Goal: Transaction & Acquisition: Subscribe to service/newsletter

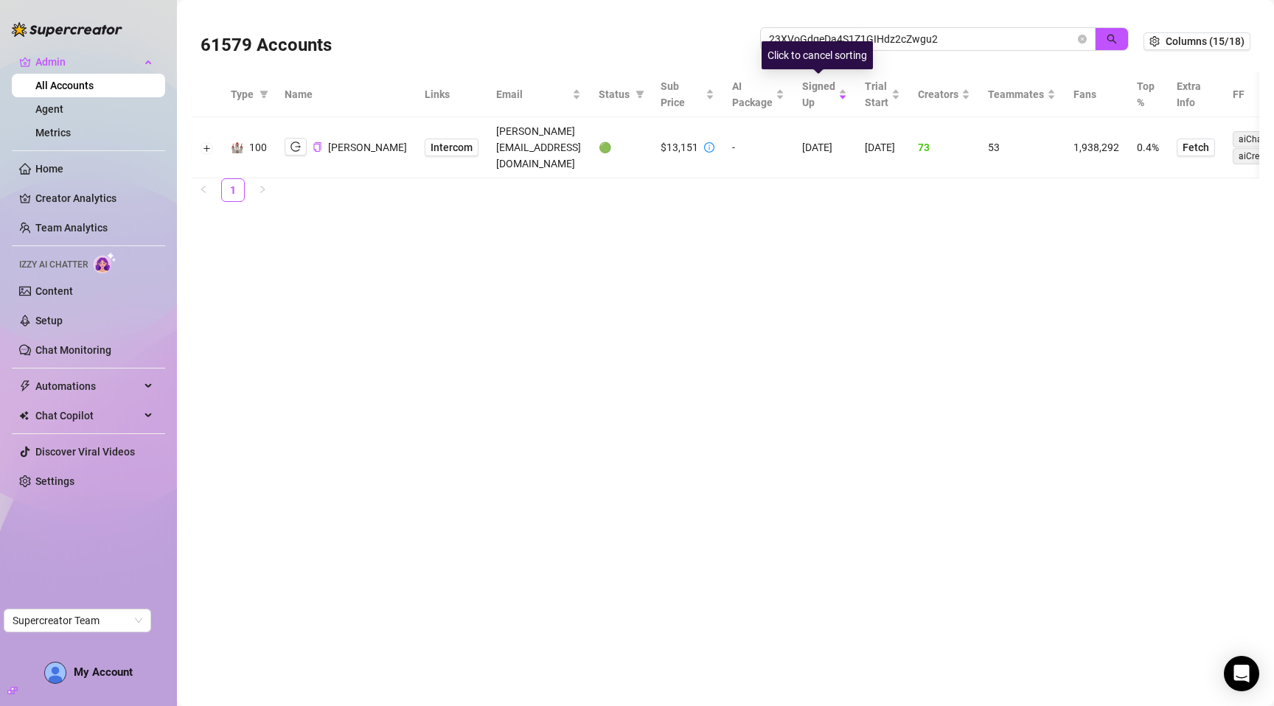
click at [841, 46] on div "Click to cancel sorting" at bounding box center [816, 55] width 111 height 28
click at [841, 41] on div "Click to sort ascending" at bounding box center [817, 55] width 115 height 28
click at [841, 39] on input "23XVoGdgeDa4S1Z1GIHdz2cZwgu2" at bounding box center [922, 39] width 306 height 16
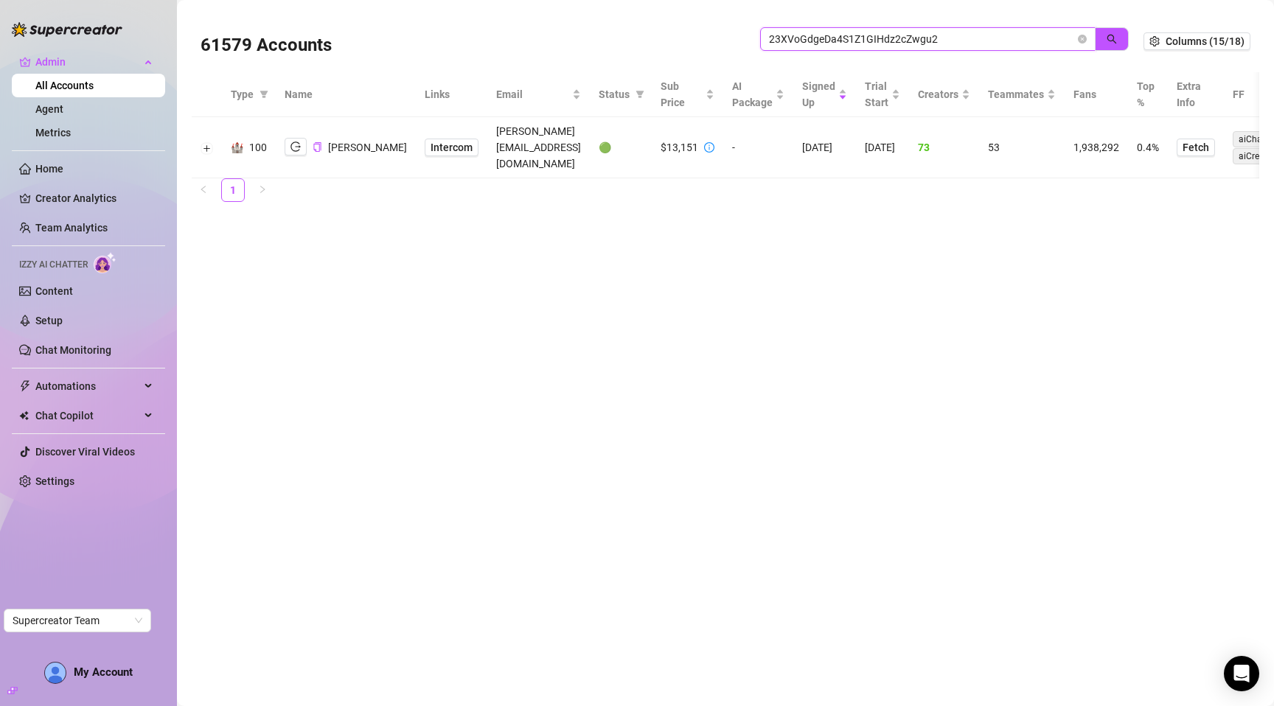
paste input "mlYcZ2K3YeQJSfZpVH06SCMc7Rw"
type input "mlYcZ2K3YeQJSfZpVH06SCMc7Rw2"
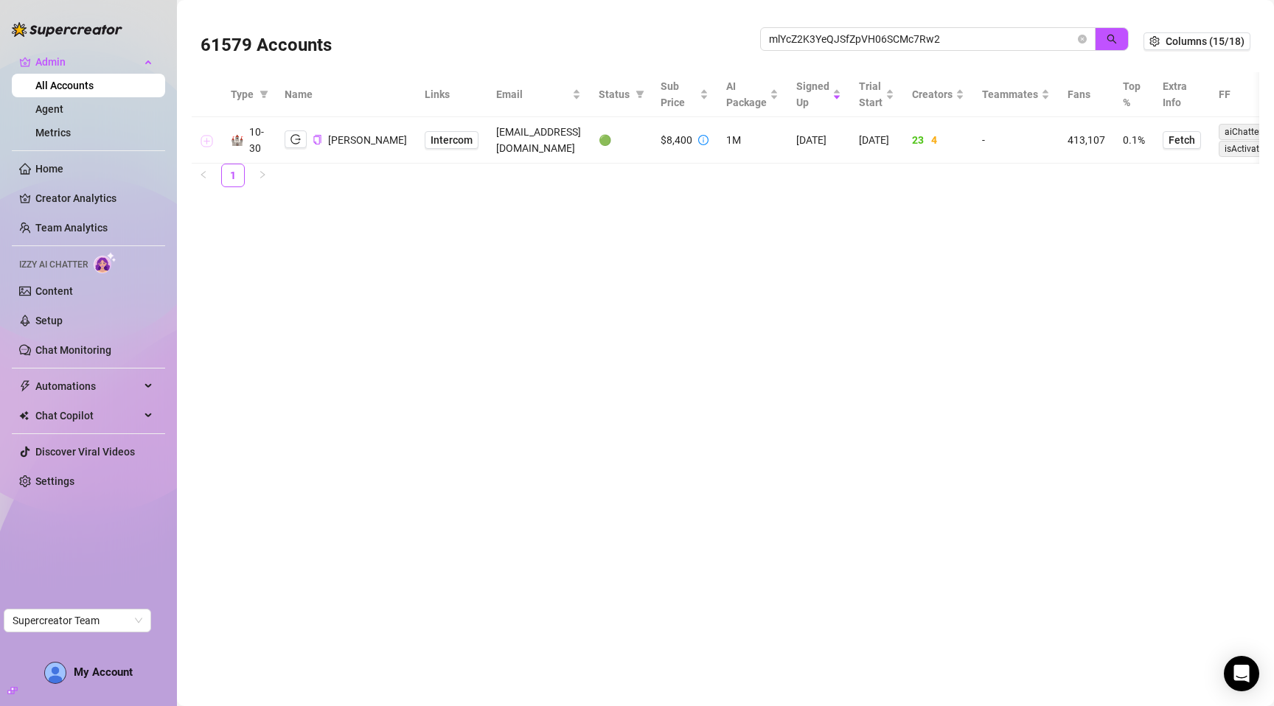
click at [208, 139] on button "Expand row" at bounding box center [207, 141] width 12 height 12
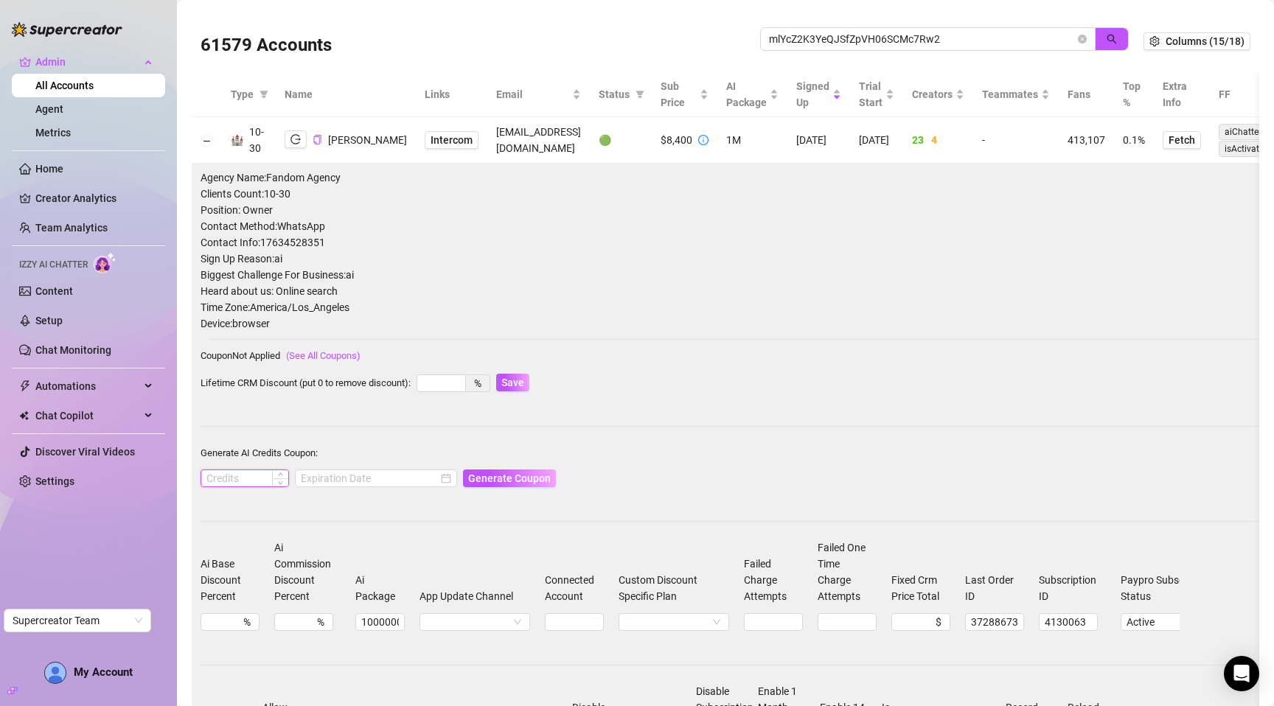
click at [243, 478] on input at bounding box center [244, 478] width 87 height 16
type input "10000"
click at [318, 478] on input at bounding box center [369, 478] width 137 height 16
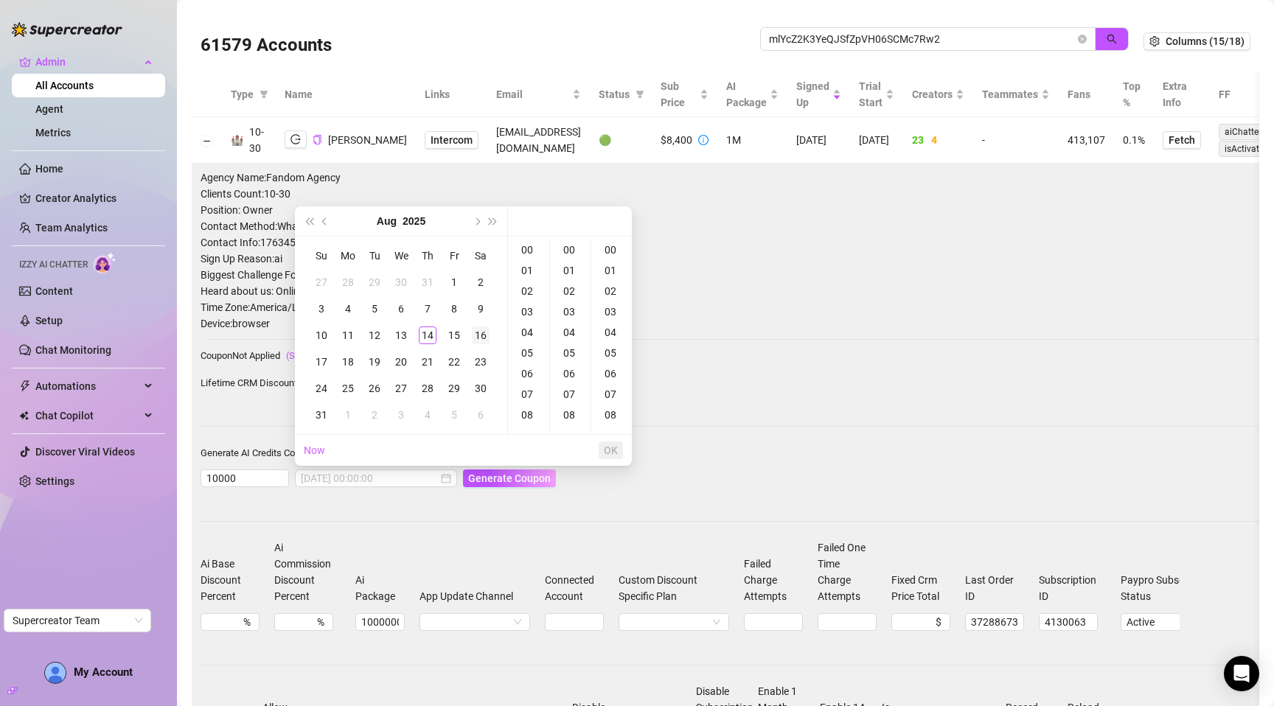
click at [483, 335] on div "16" at bounding box center [481, 336] width 18 height 18
type input "[DATE] 00:00:00"
click at [693, 441] on div "Agency Name: Fandom Agency Clients Count: 10-30 Position: Owner Contact Method:…" at bounding box center [759, 510] width 1117 height 681
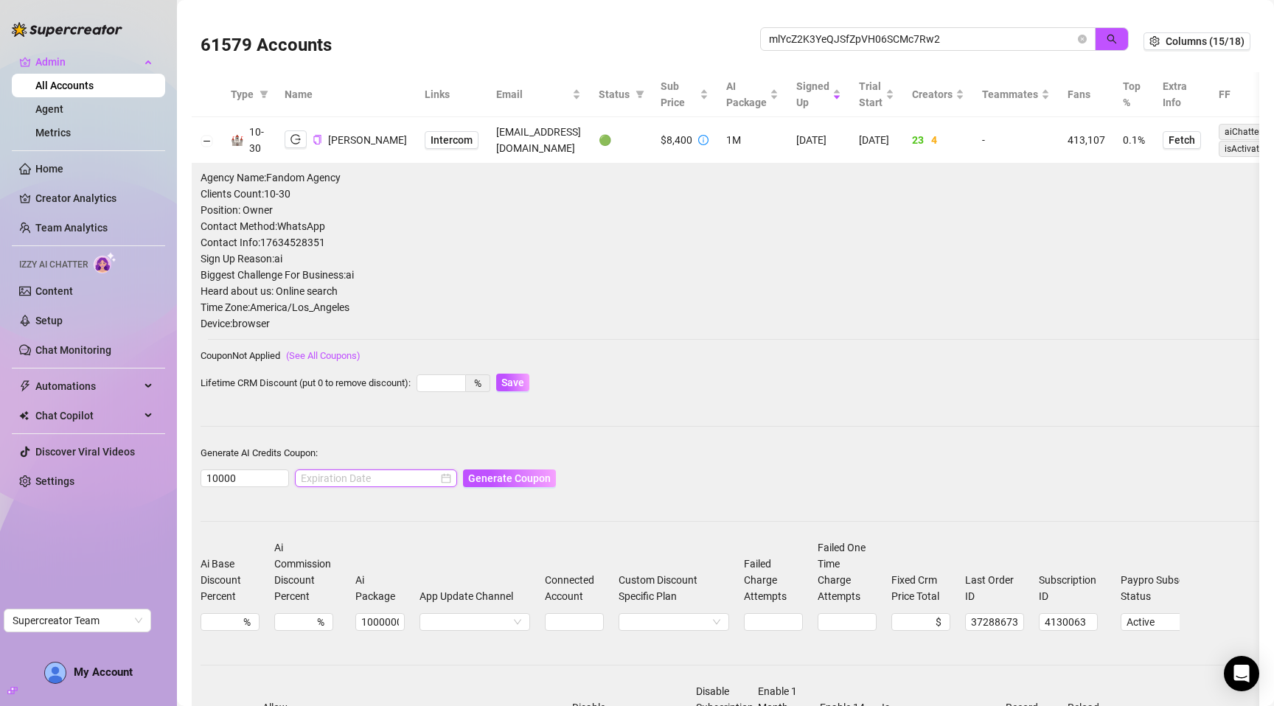
click at [398, 475] on input at bounding box center [369, 478] width 137 height 16
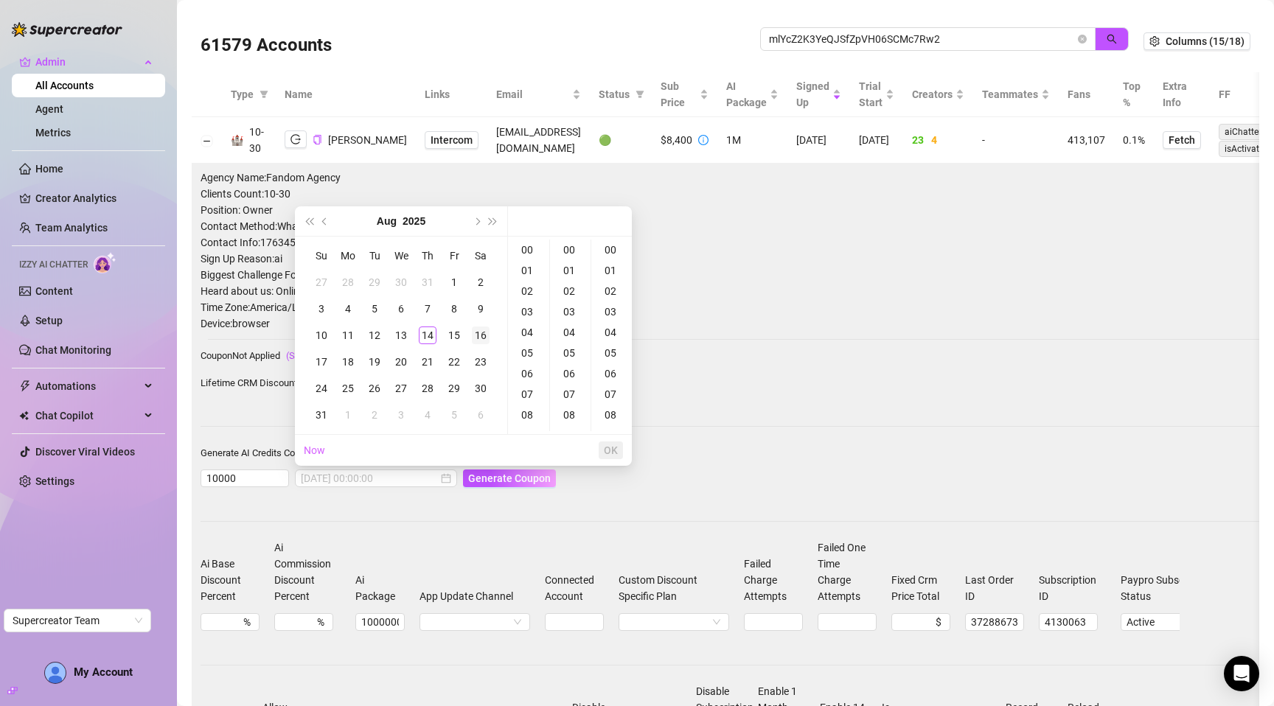
click at [483, 330] on div "16" at bounding box center [481, 336] width 18 height 18
type input "[DATE] 00:00:00"
click at [607, 448] on span "OK" at bounding box center [611, 451] width 14 height 12
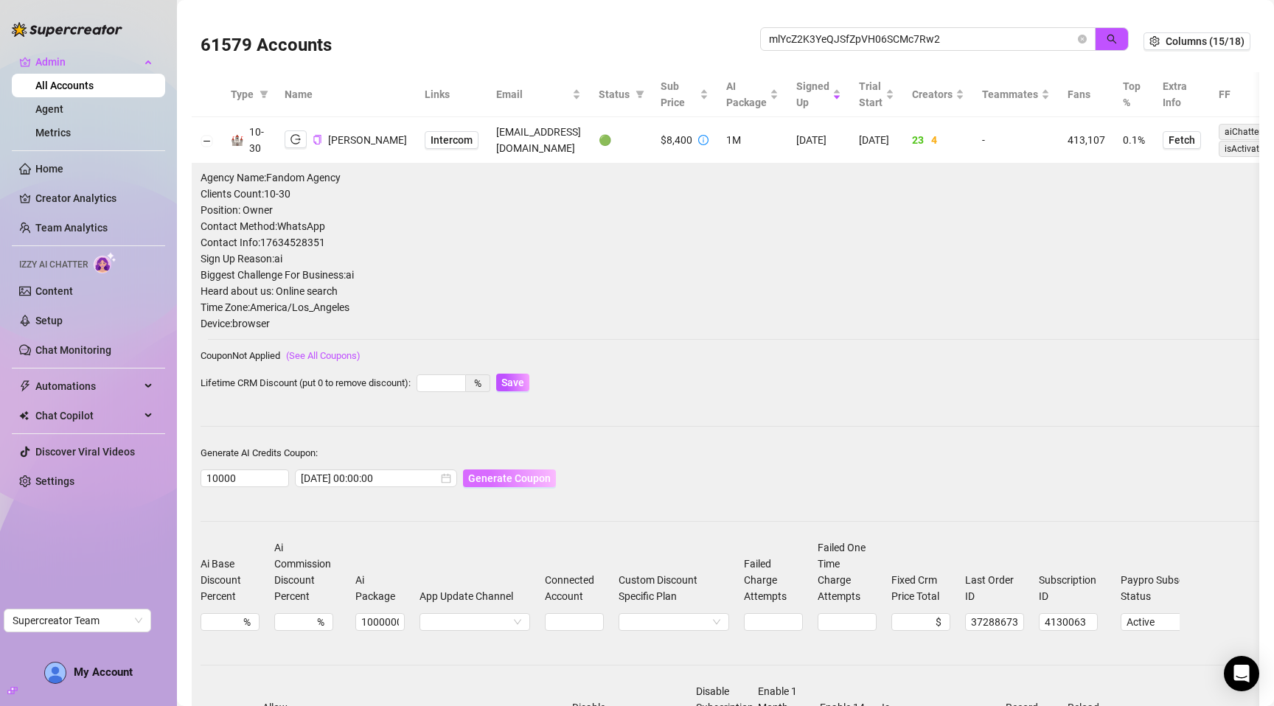
click at [482, 470] on button "Generate Coupon" at bounding box center [509, 479] width 93 height 18
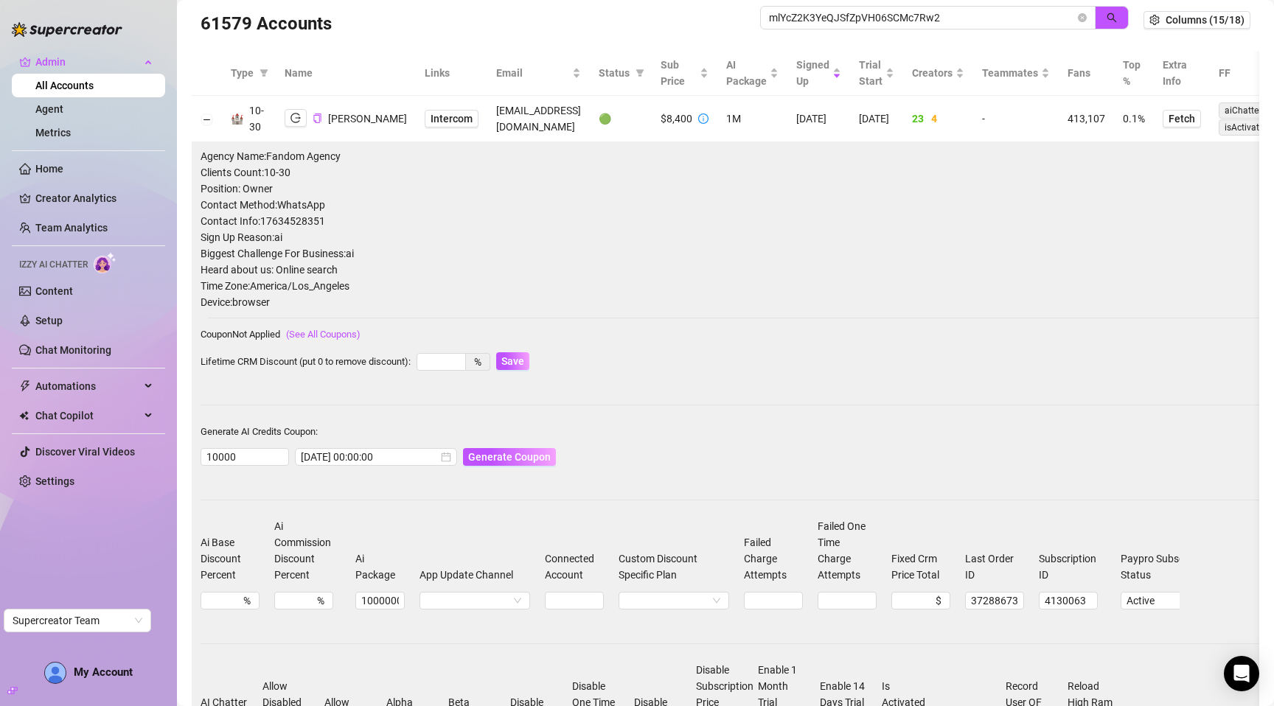
scroll to position [22, 0]
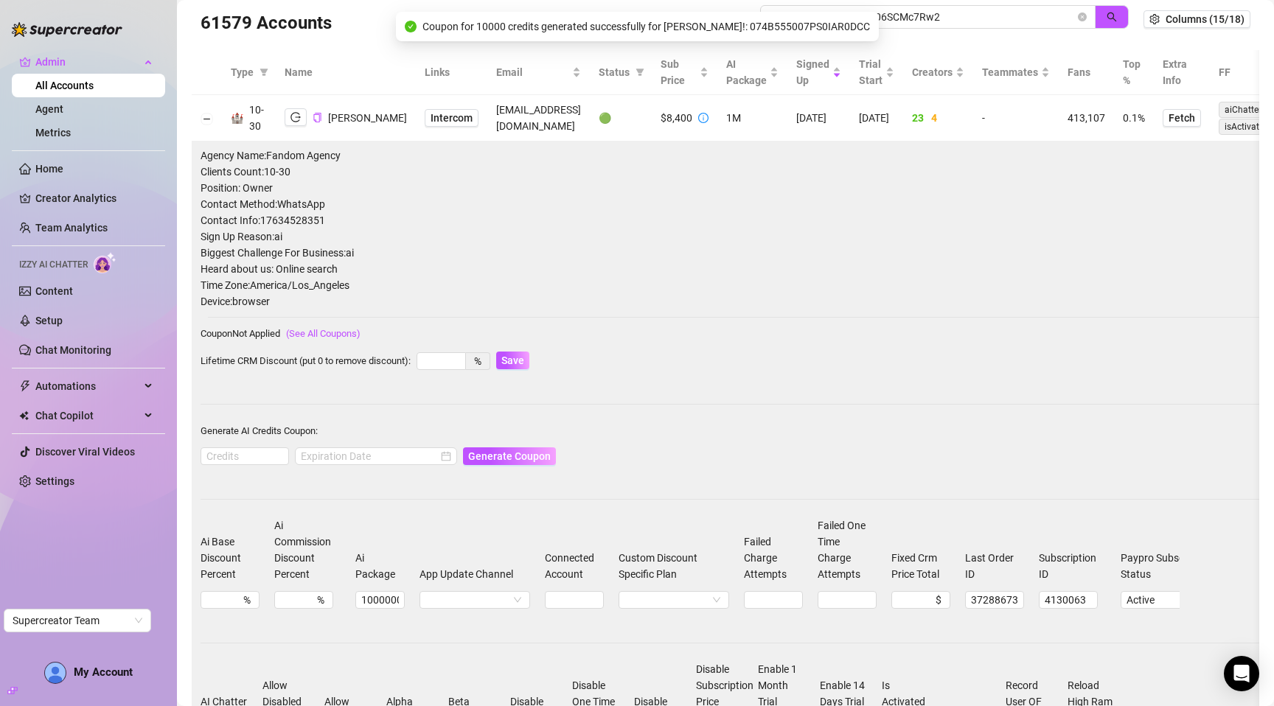
click at [787, 27] on span "Coupon for 10000 credits generated successfully for [PERSON_NAME]!: 074B555007P…" at bounding box center [645, 26] width 447 height 16
copy span "074B555007PS0IAR0DCC"
click at [290, 119] on icon "logout" at bounding box center [295, 117] width 10 height 10
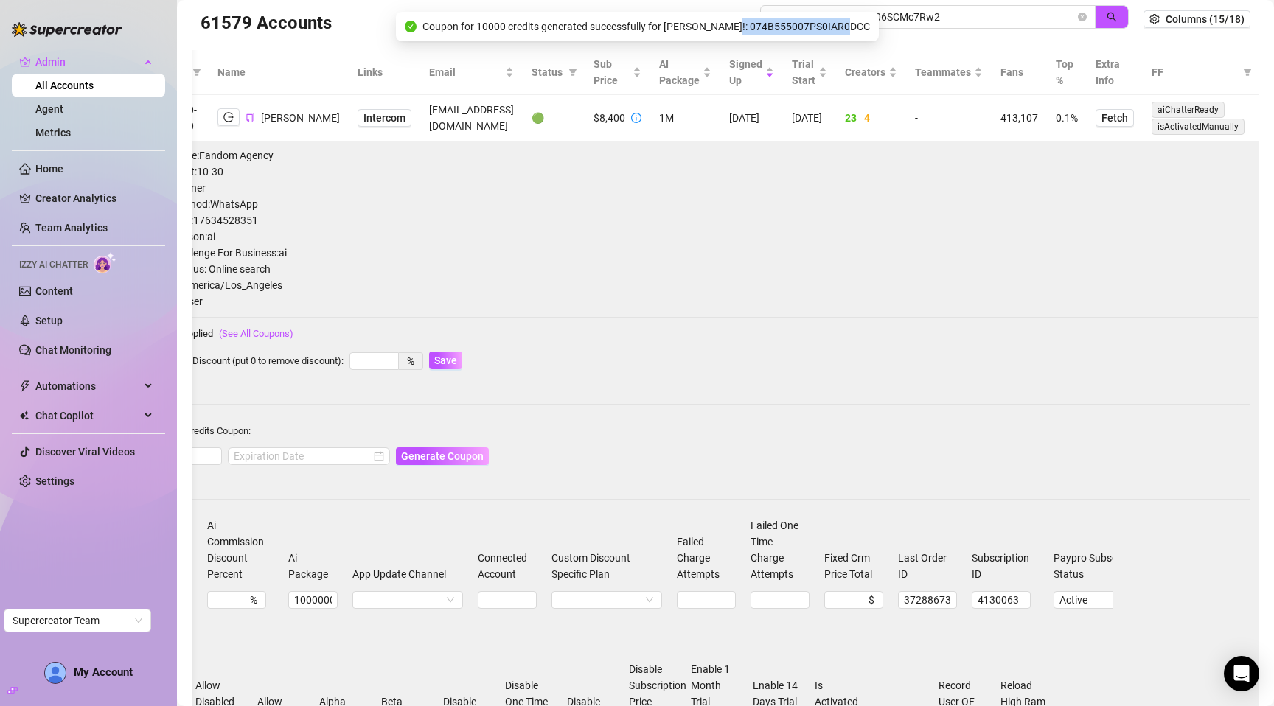
scroll to position [0, 0]
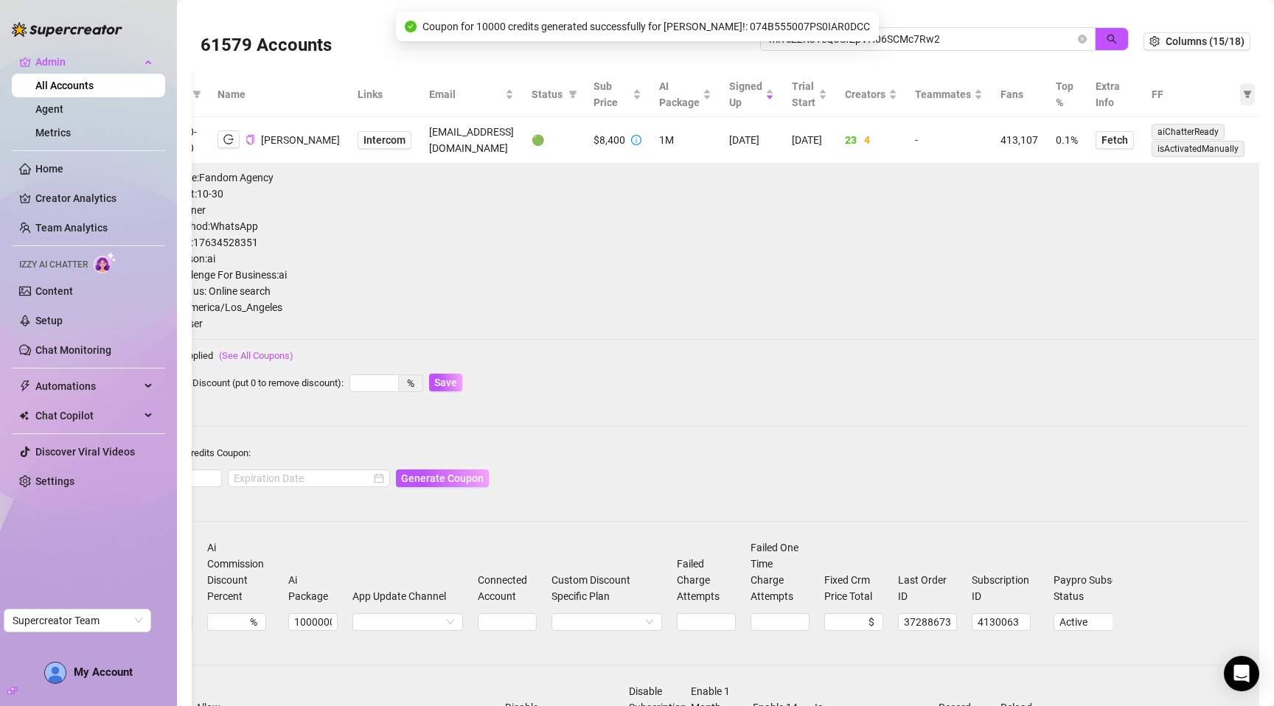
click at [1243, 94] on icon "filter" at bounding box center [1247, 94] width 9 height 9
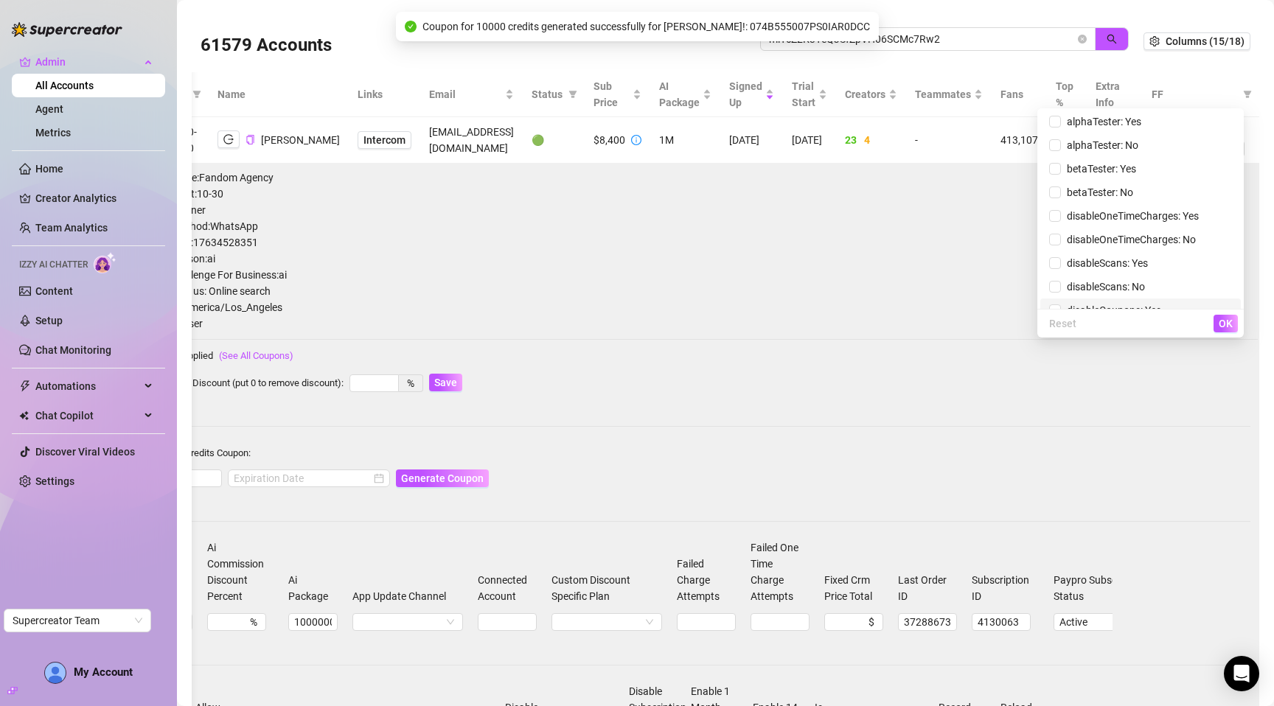
scroll to position [141, 0]
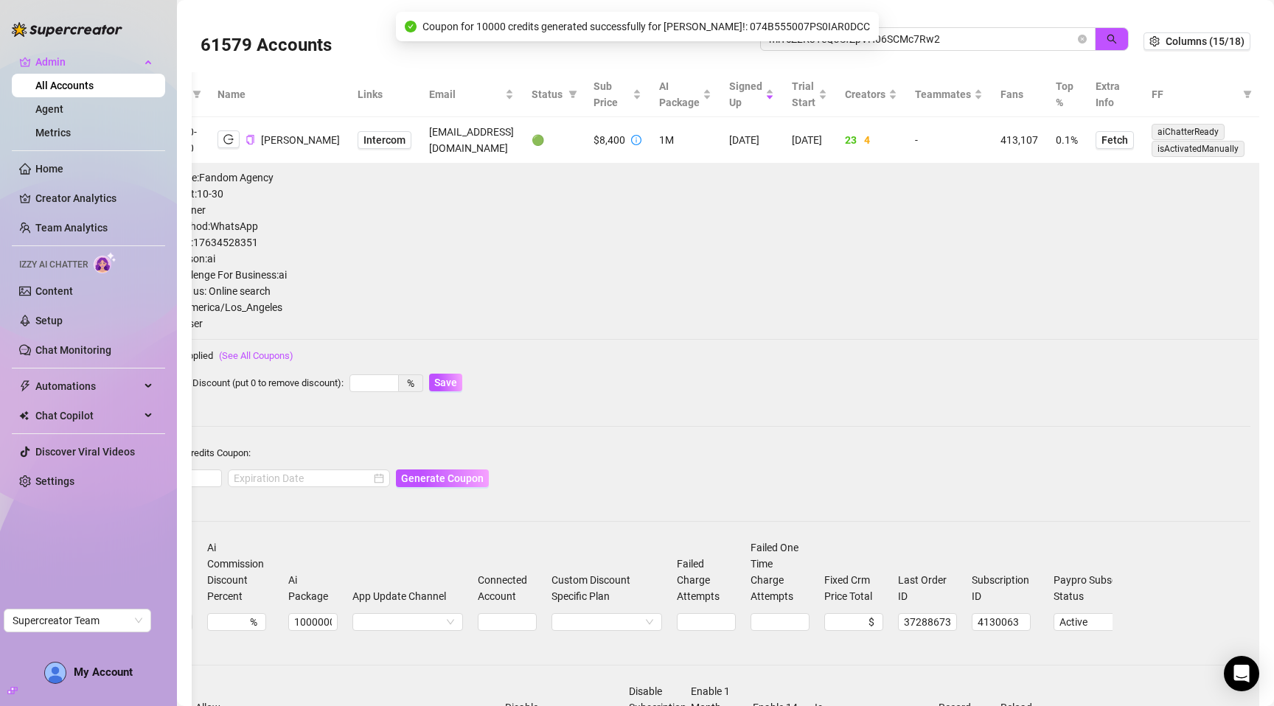
click at [786, 242] on span "Contact Info: [PHONE_NUMBER]" at bounding box center [691, 242] width 1117 height 16
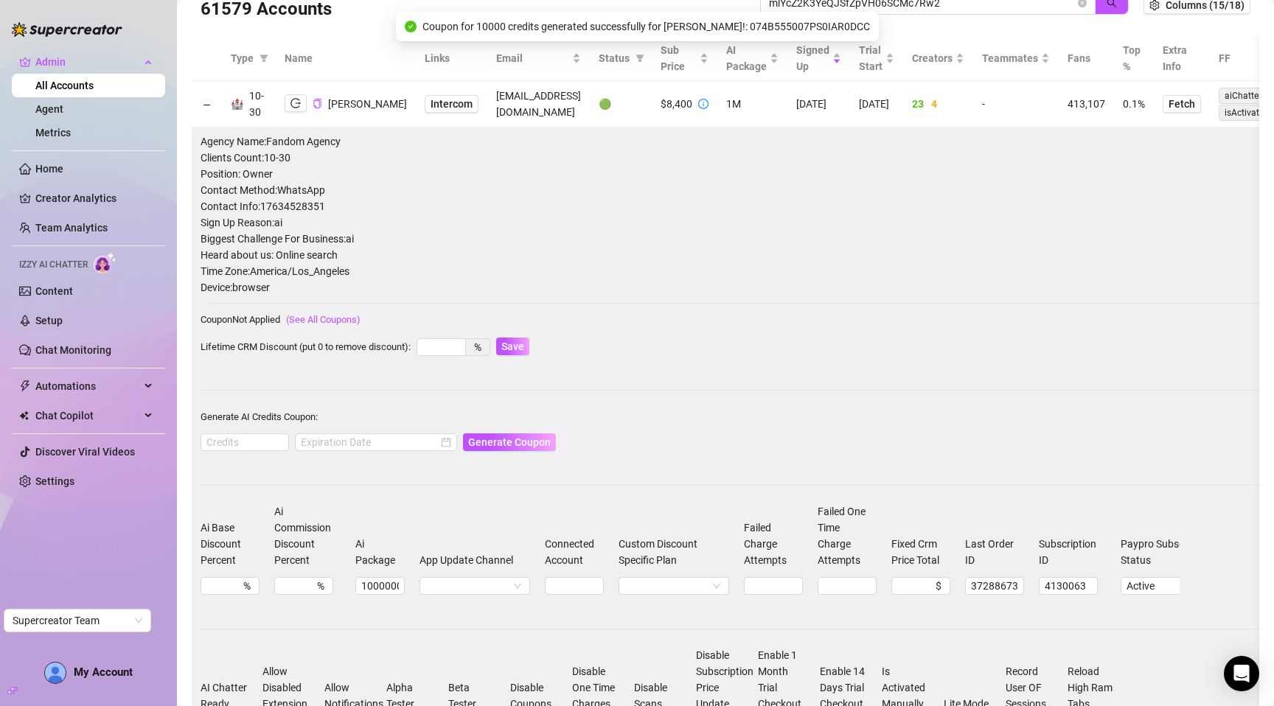
scroll to position [56, 0]
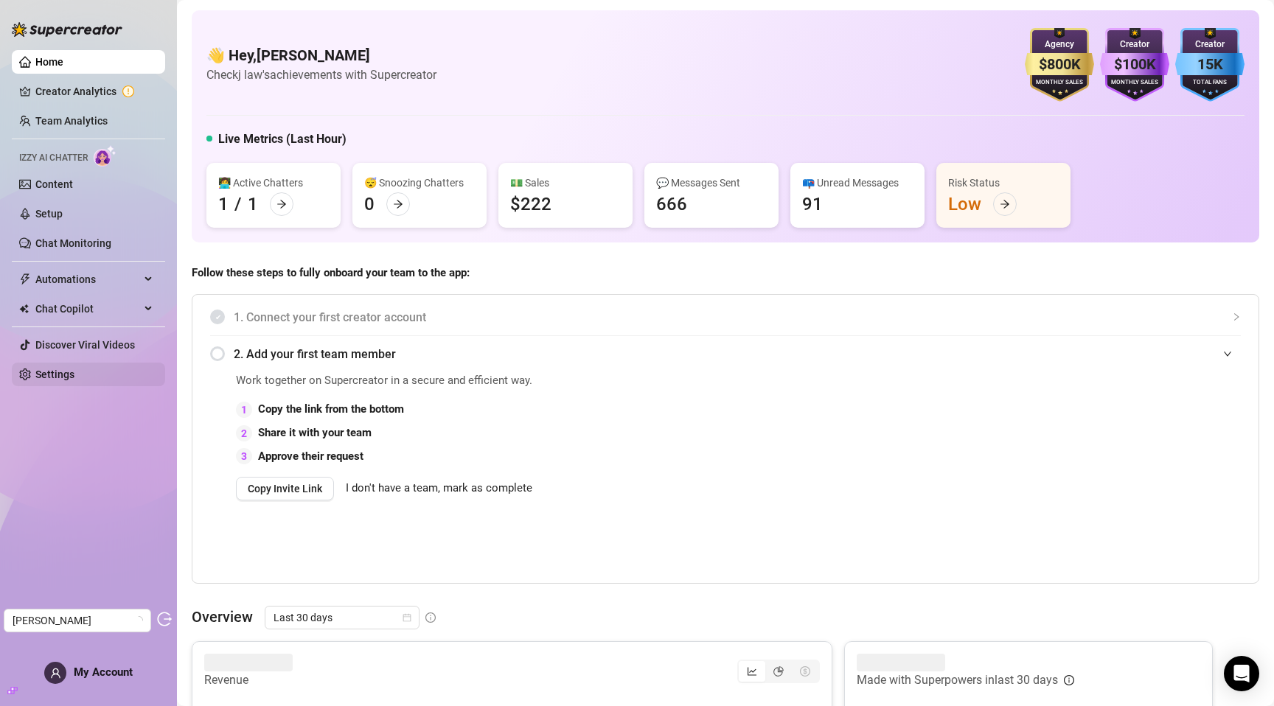
click at [71, 375] on link "Settings" at bounding box center [54, 375] width 39 height 12
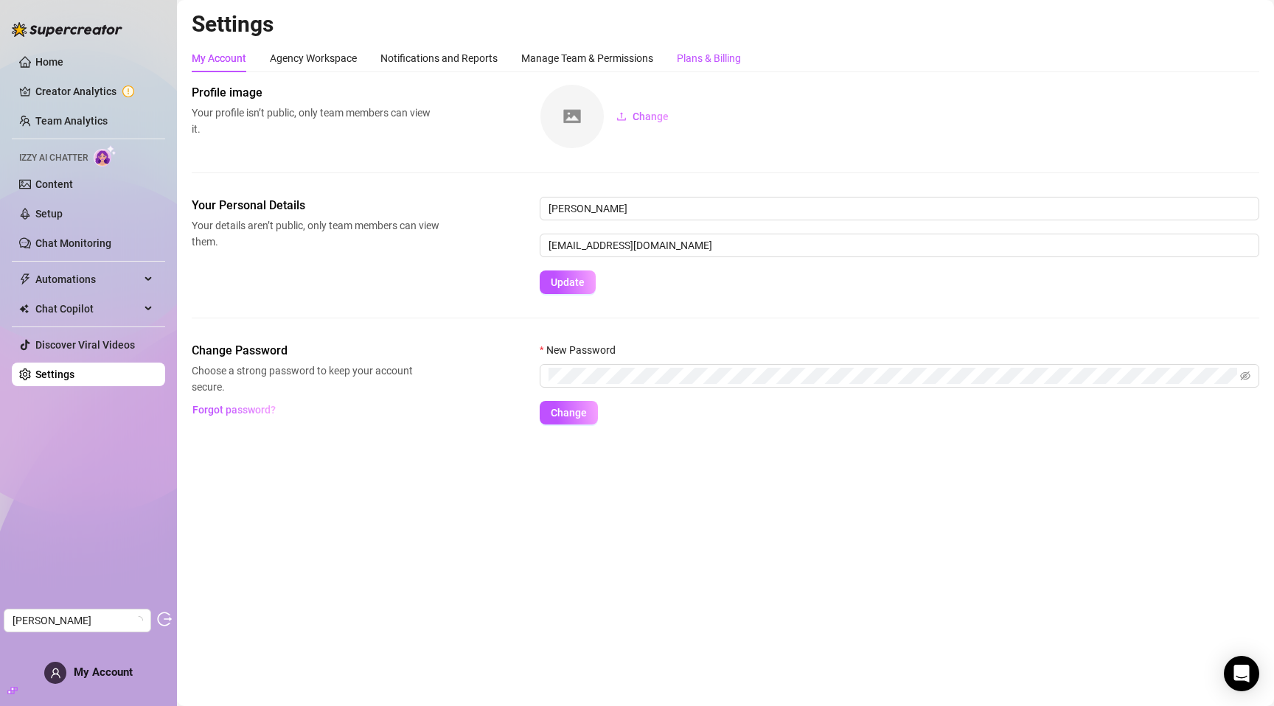
click at [686, 61] on div "Plans & Billing" at bounding box center [709, 58] width 64 height 16
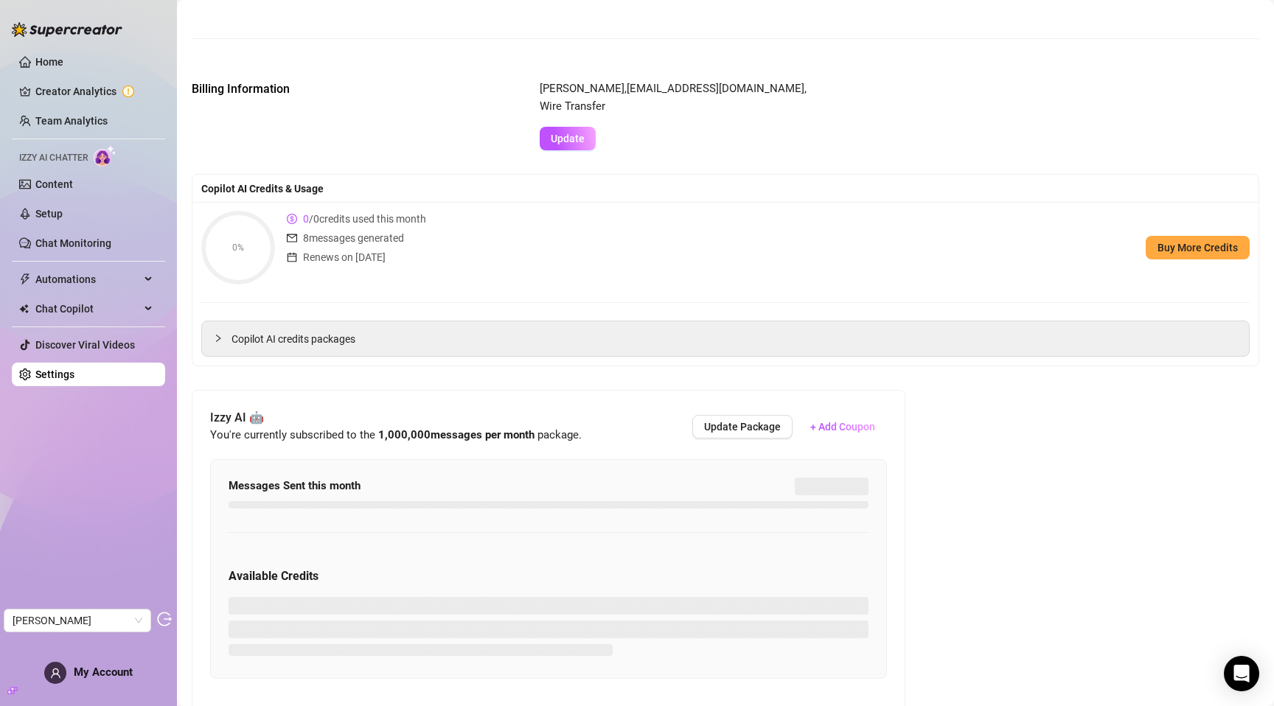
scroll to position [304, 0]
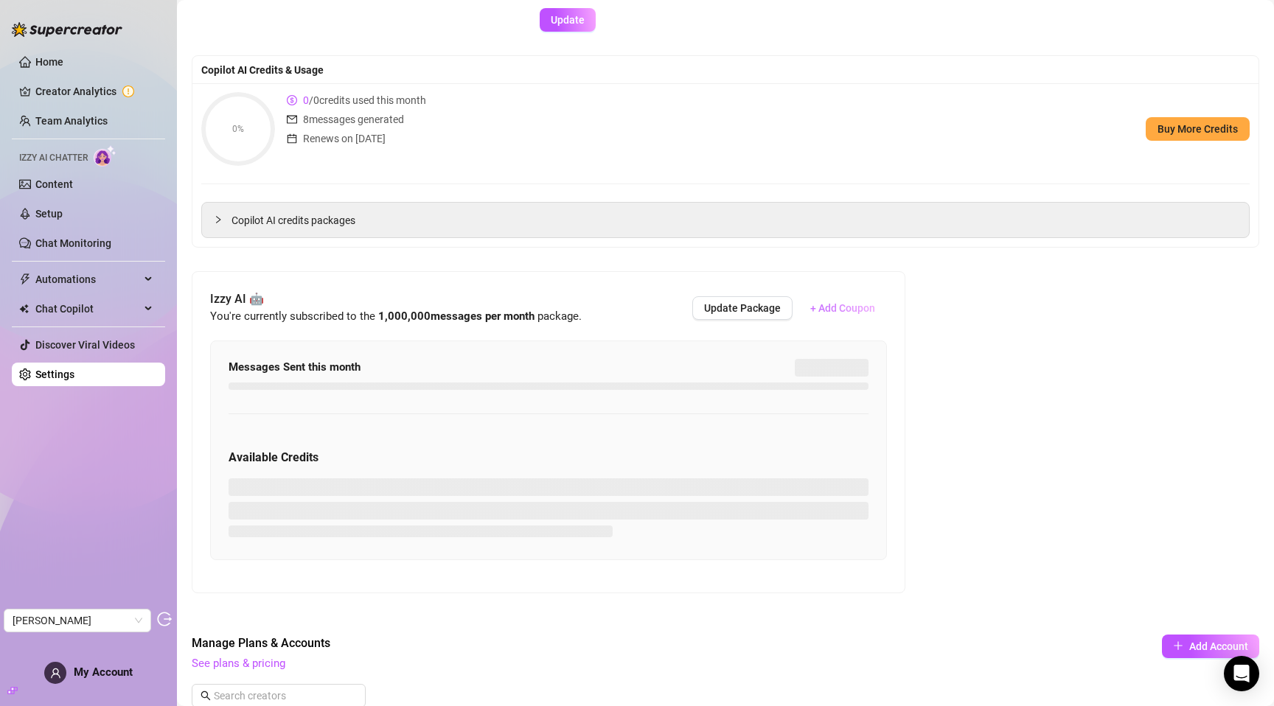
click at [831, 313] on span "+ Add Coupon" at bounding box center [842, 308] width 65 height 12
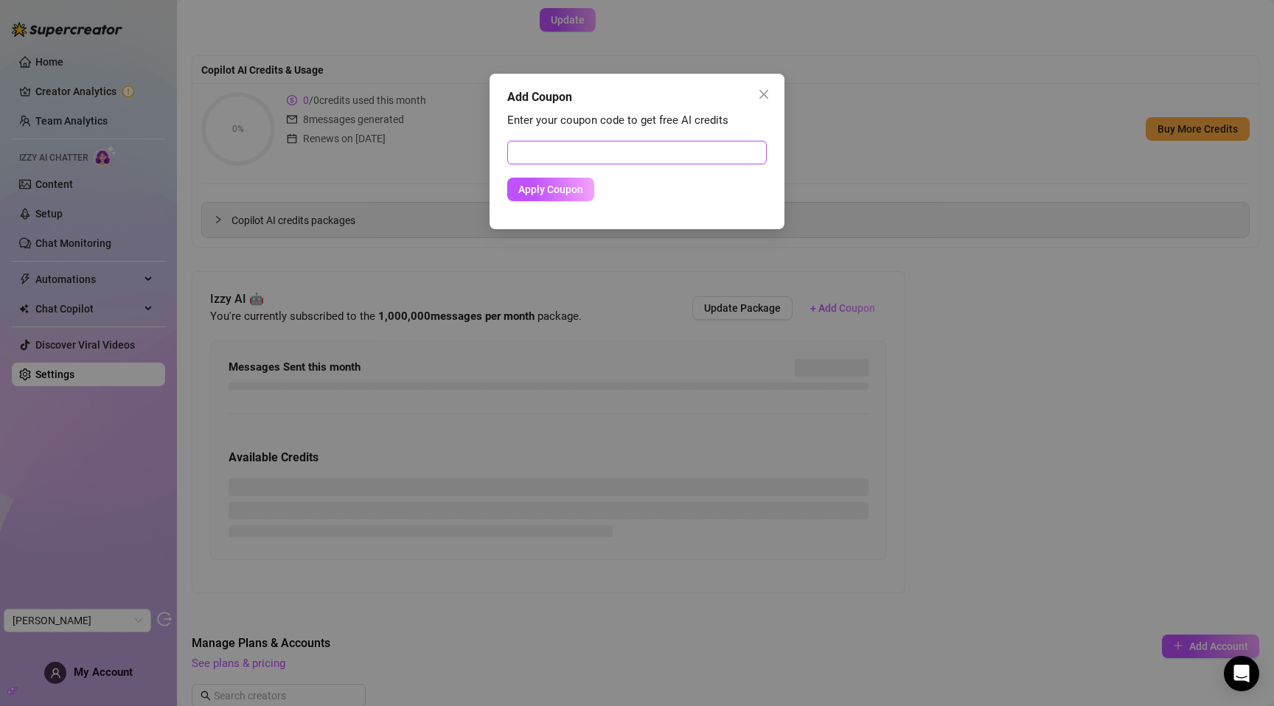
click at [635, 159] on input "text" at bounding box center [636, 153] width 259 height 24
paste input "074B555007PS0IAR0DCC"
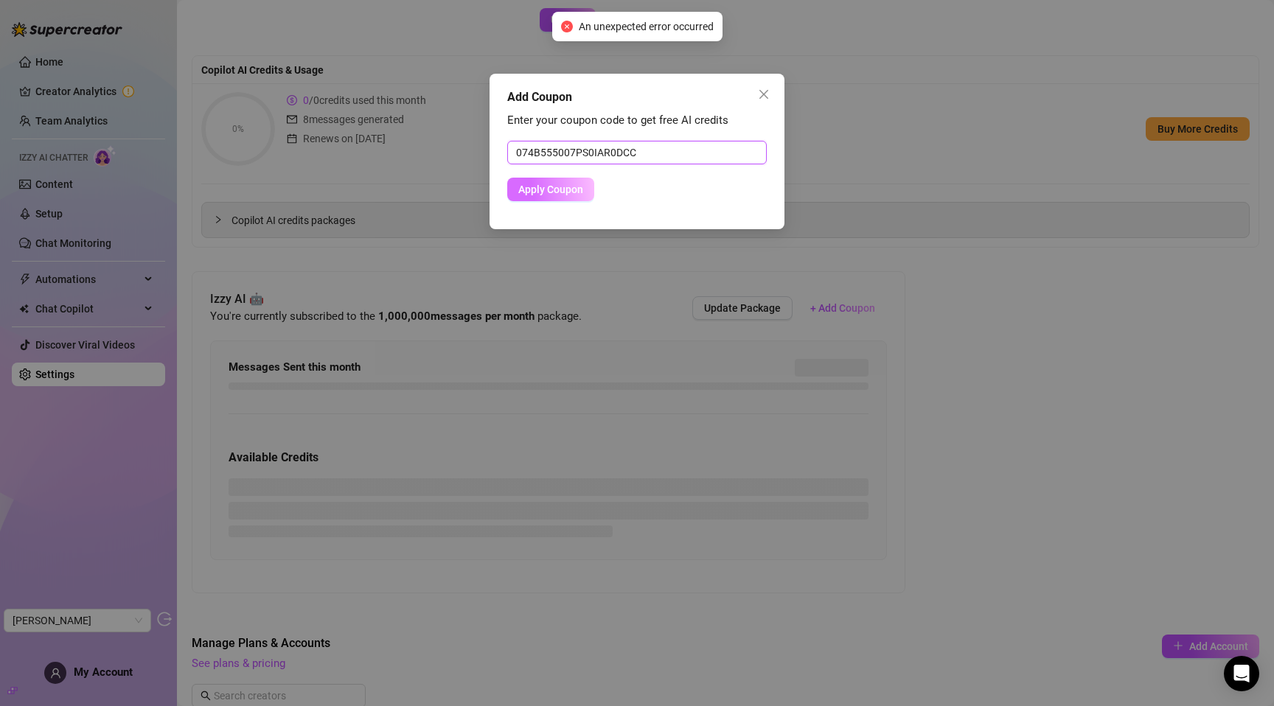
type input "074B555007PS0IAR0DCC"
click at [568, 189] on span "Apply Coupon" at bounding box center [550, 190] width 65 height 12
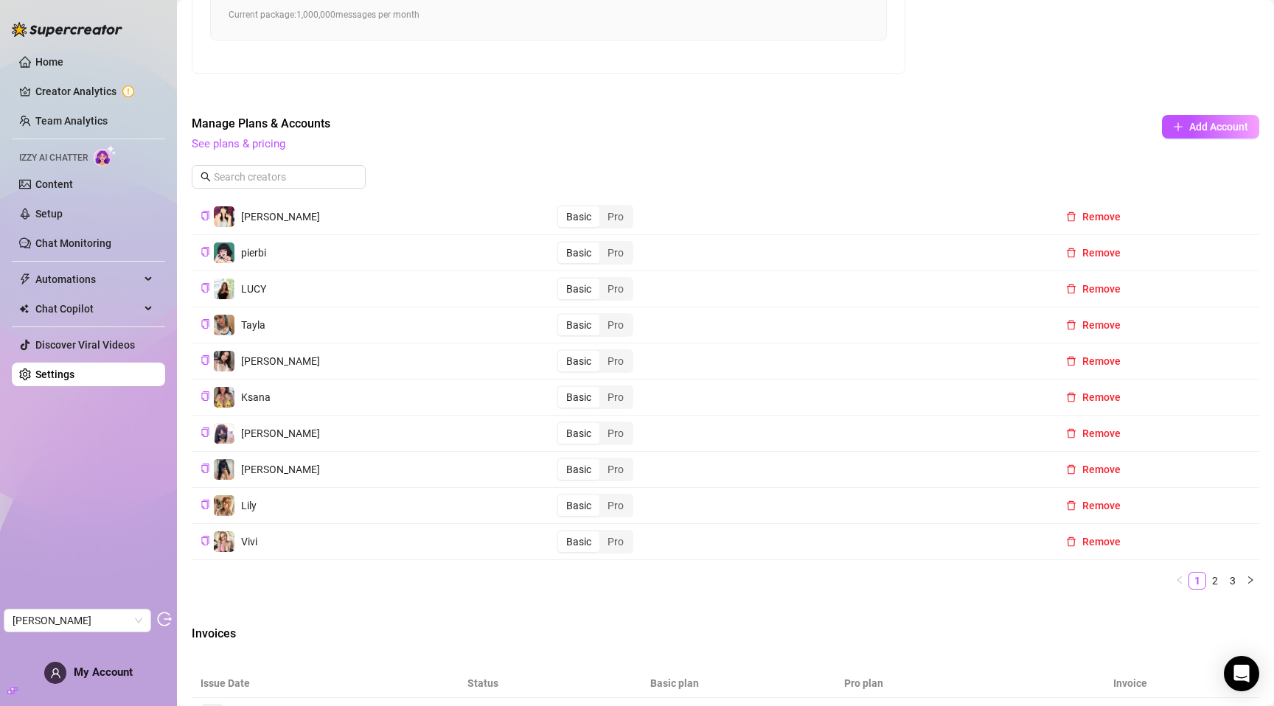
scroll to position [822, 0]
click at [1207, 585] on link "2" at bounding box center [1215, 582] width 16 height 16
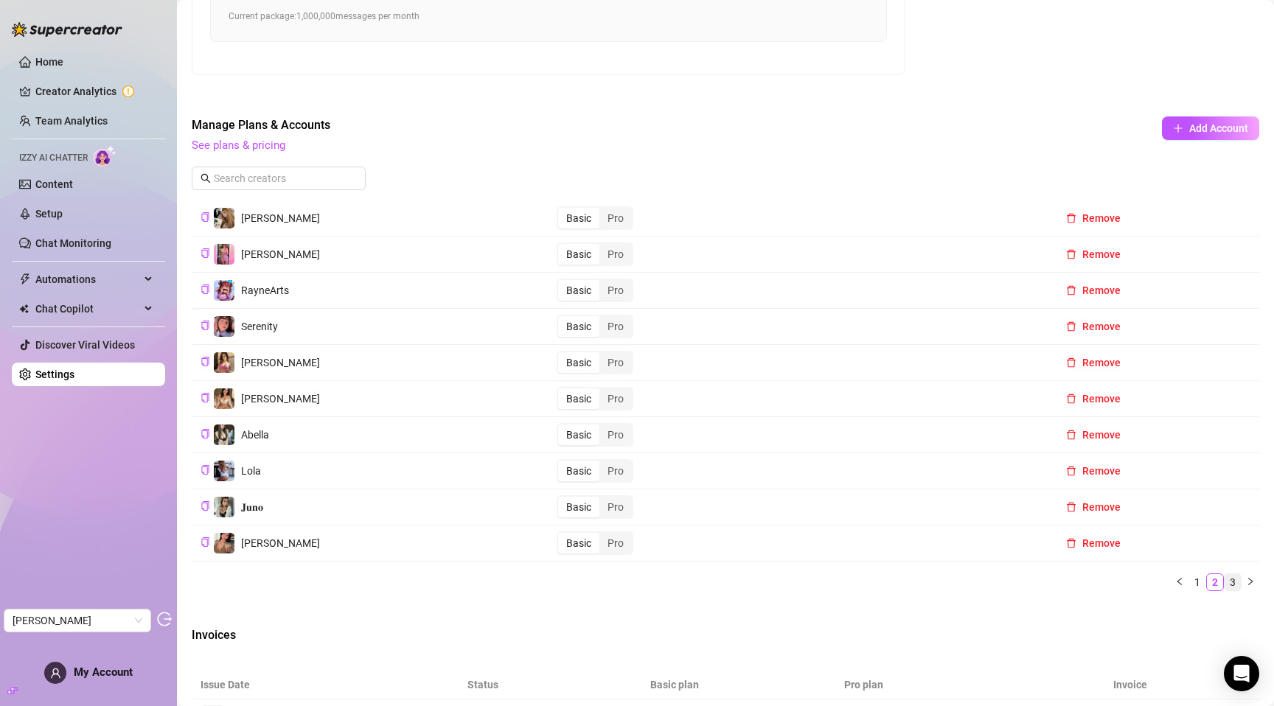
click at [1224, 584] on link "3" at bounding box center [1232, 582] width 16 height 16
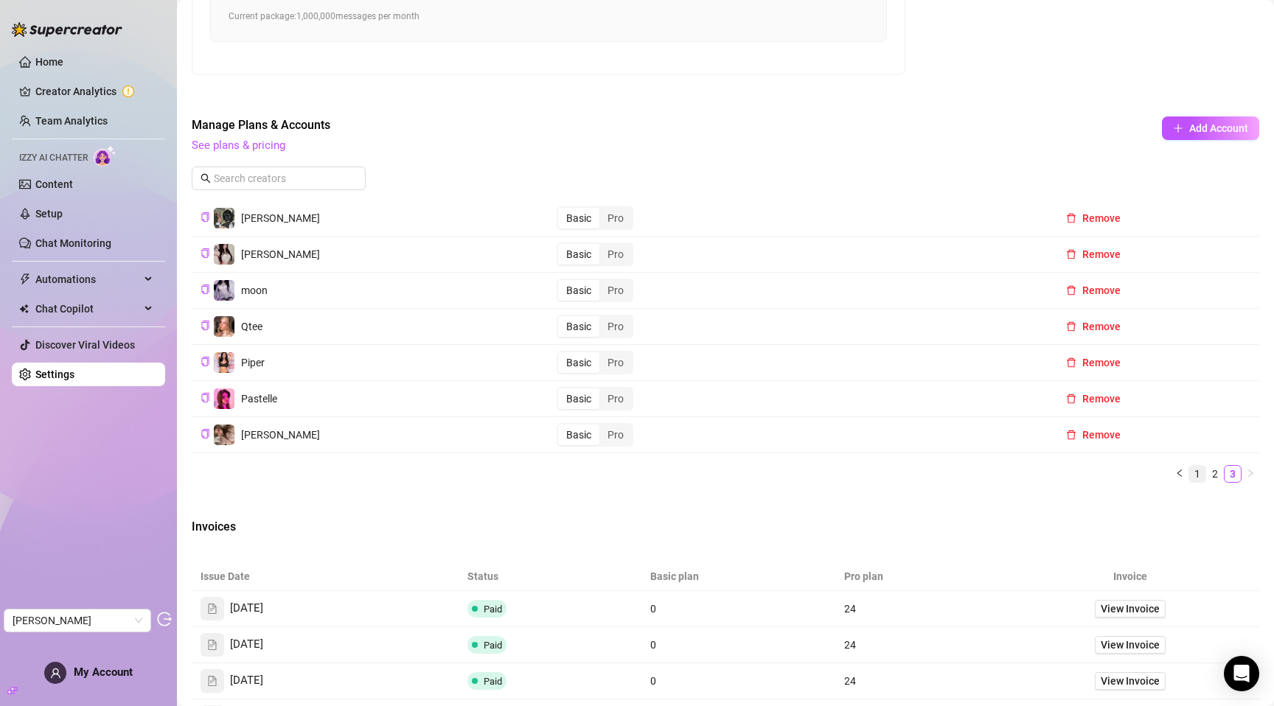
click at [1189, 467] on link "1" at bounding box center [1197, 474] width 16 height 16
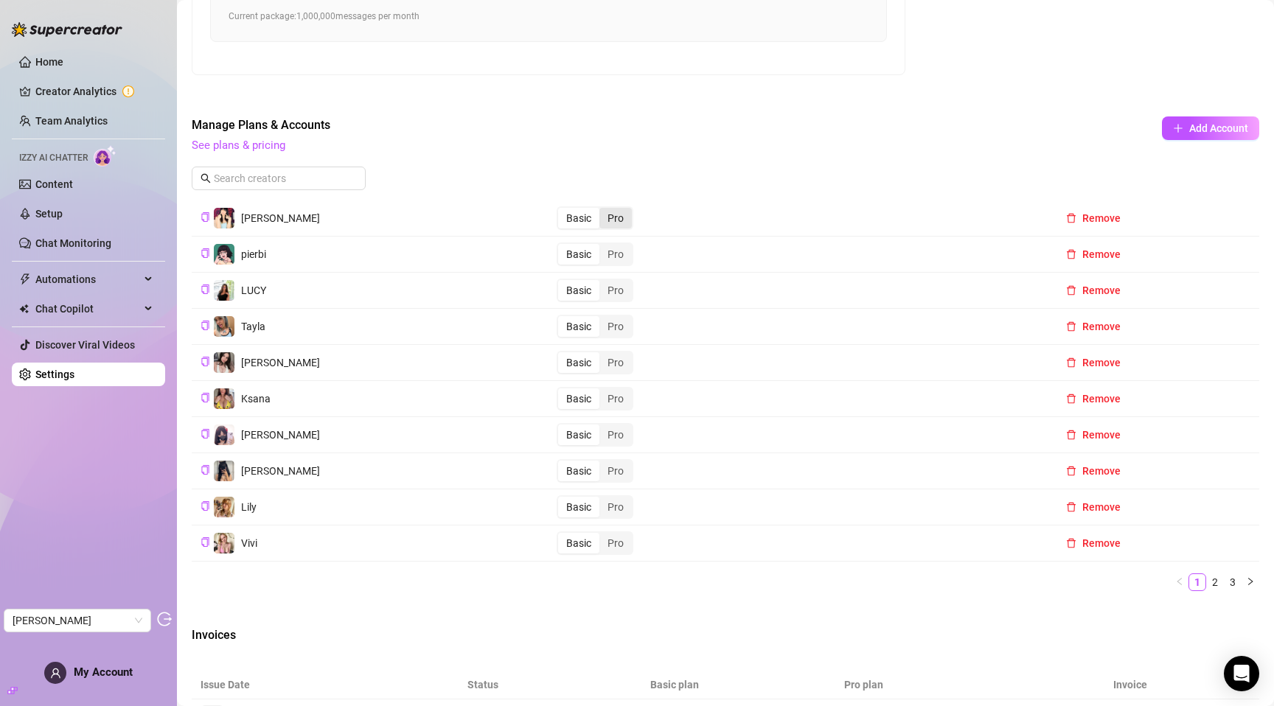
click at [616, 217] on div "Pro" at bounding box center [615, 218] width 32 height 21
click at [603, 210] on input "Pro" at bounding box center [603, 210] width 0 height 0
